Goal: Navigation & Orientation: Find specific page/section

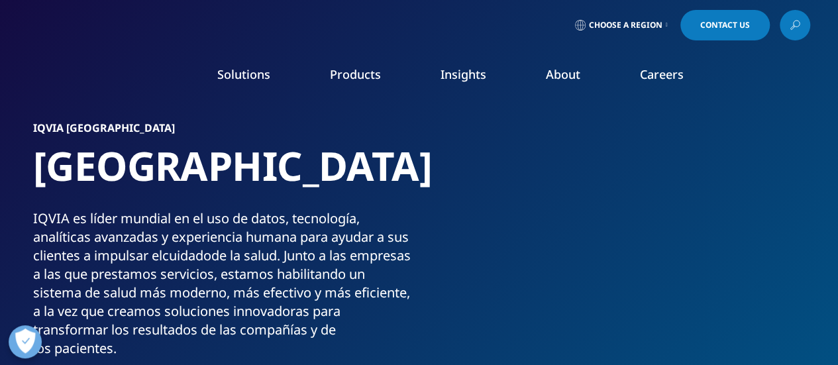
click at [232, 299] on link "MedTech" at bounding box center [322, 293] width 195 height 15
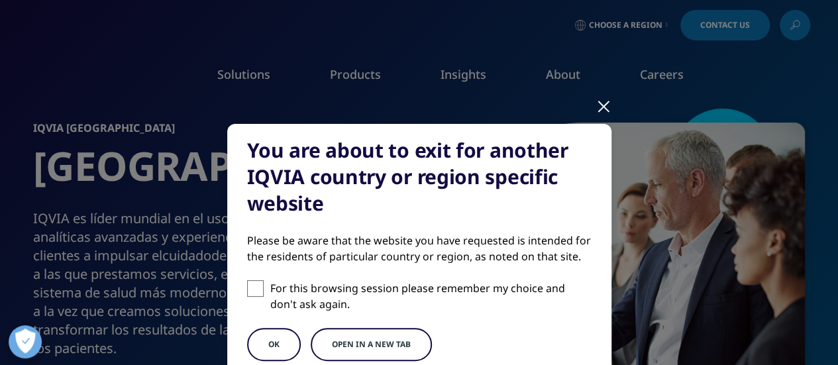
scroll to position [132, 0]
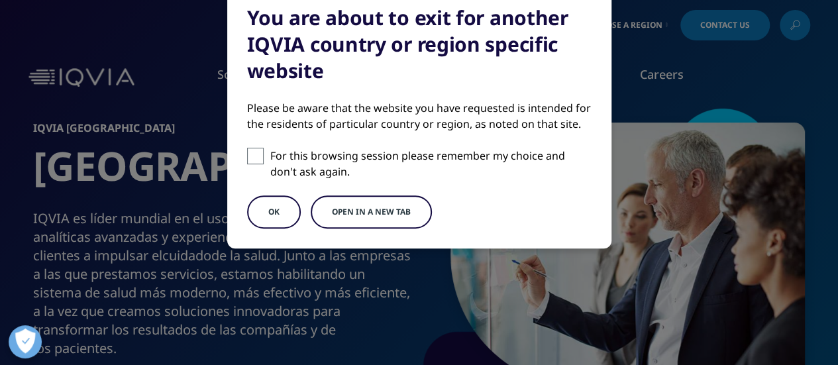
click at [282, 216] on button "OK" at bounding box center [274, 211] width 54 height 33
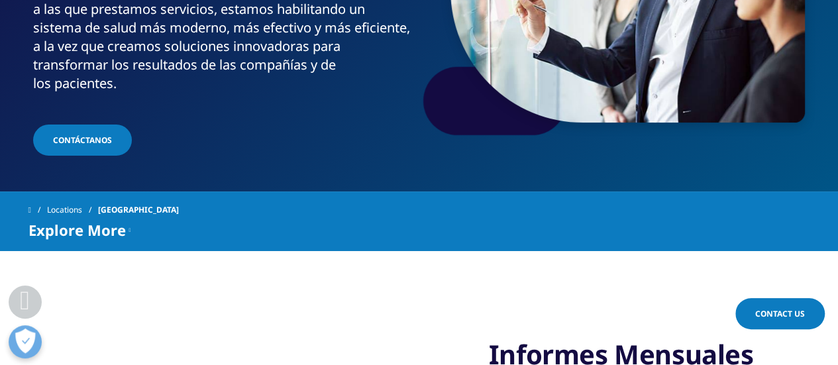
scroll to position [403, 0]
